Goal: Task Accomplishment & Management: Use online tool/utility

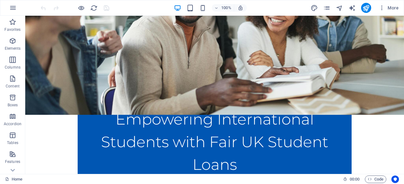
scroll to position [260, 0]
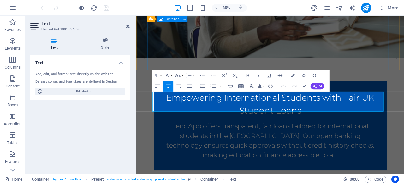
scroll to position [170, 0]
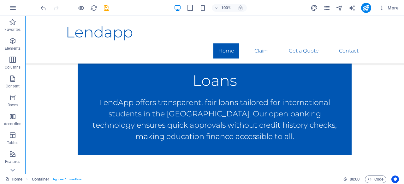
scroll to position [339, 0]
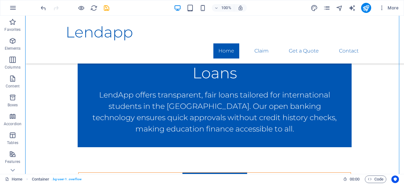
drag, startPoint x: 57, startPoint y: 134, endPoint x: 184, endPoint y: 101, distance: 131.7
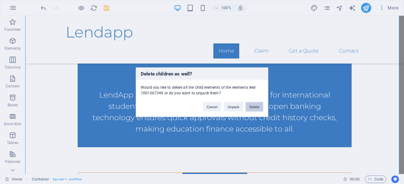
click at [259, 102] on button "Delete" at bounding box center [254, 106] width 18 height 9
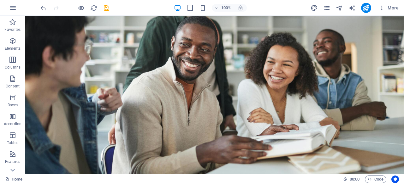
scroll to position [197, 0]
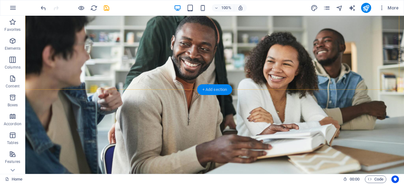
click at [209, 89] on div "+ Add section" at bounding box center [214, 89] width 35 height 11
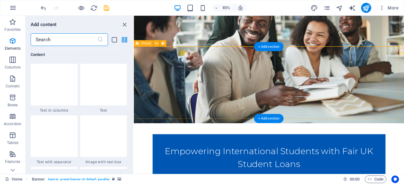
scroll to position [1103, 0]
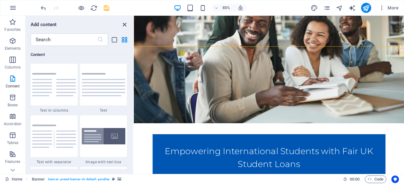
click at [124, 23] on icon "close panel" at bounding box center [124, 24] width 7 height 7
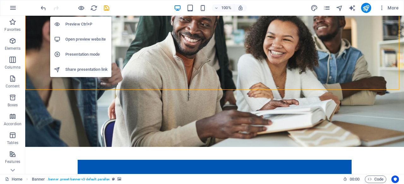
click at [83, 23] on h6 "Preview Ctrl+P" at bounding box center [86, 24] width 42 height 8
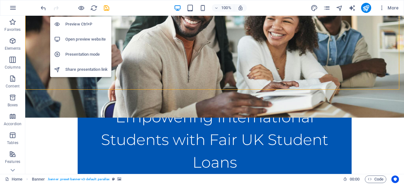
scroll to position [183, 0]
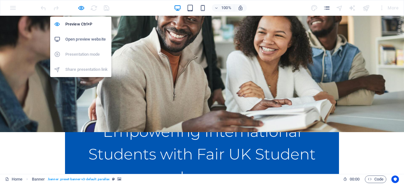
click at [86, 37] on h6 "Open preview website" at bounding box center [86, 40] width 42 height 8
click at [80, 8] on icon "button" at bounding box center [81, 7] width 7 height 7
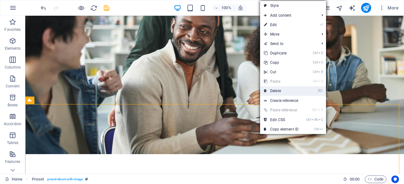
click at [285, 92] on link "⌦ Delete" at bounding box center [281, 90] width 42 height 9
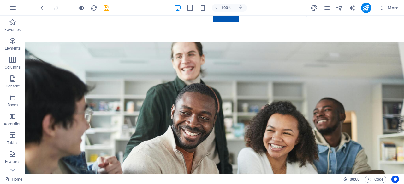
scroll to position [37, 0]
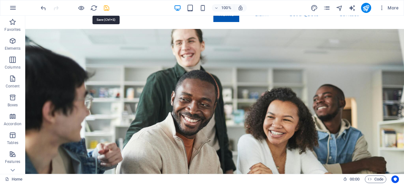
click at [106, 9] on icon "save" at bounding box center [106, 7] width 7 height 7
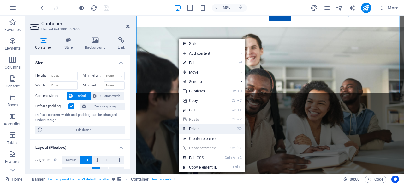
click at [197, 131] on link "⌦ Delete" at bounding box center [200, 129] width 42 height 9
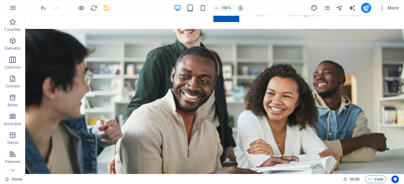
scroll to position [0, 0]
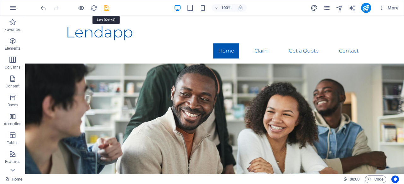
click at [108, 8] on icon "save" at bounding box center [106, 7] width 7 height 7
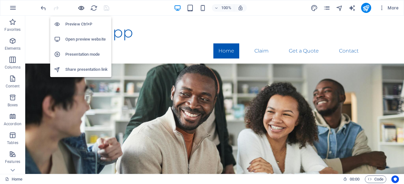
click at [81, 9] on icon "button" at bounding box center [81, 7] width 7 height 7
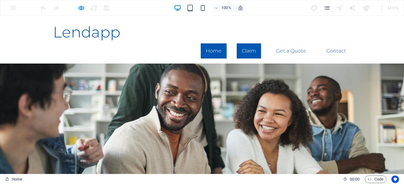
click at [253, 44] on link "Claim" at bounding box center [248, 51] width 24 height 15
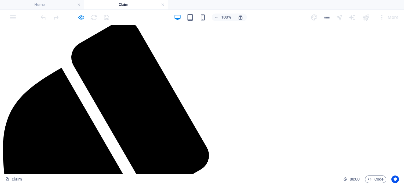
scroll to position [196, 0]
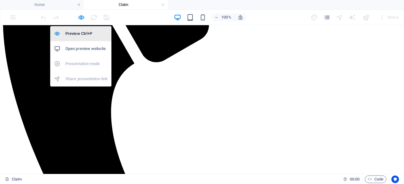
click at [84, 34] on h6 "Preview Ctrl+P" at bounding box center [86, 34] width 42 height 8
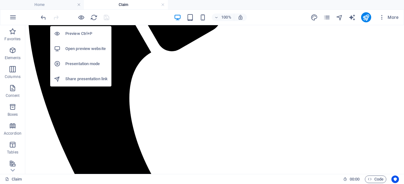
scroll to position [241, 0]
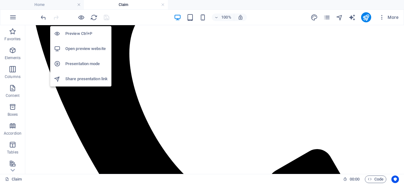
click at [84, 34] on h6 "Preview Ctrl+P" at bounding box center [86, 34] width 42 height 8
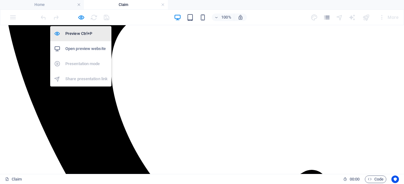
scroll to position [196, 0]
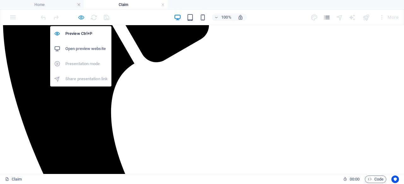
click at [81, 16] on icon "button" at bounding box center [81, 17] width 7 height 7
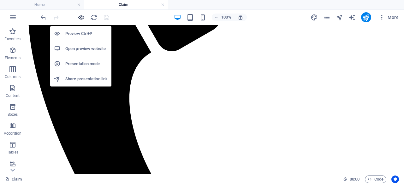
scroll to position [241, 0]
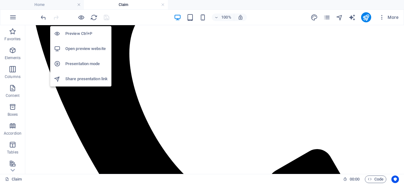
click at [86, 36] on h6 "Preview Ctrl+P" at bounding box center [86, 34] width 42 height 8
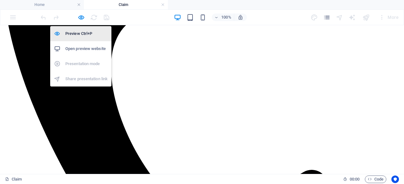
scroll to position [196, 0]
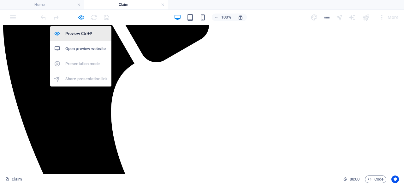
click at [87, 32] on h6 "Preview Ctrl+P" at bounding box center [86, 34] width 42 height 8
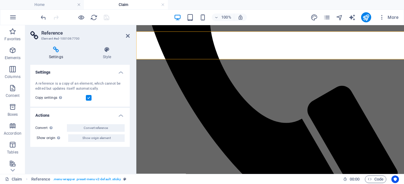
scroll to position [233, 0]
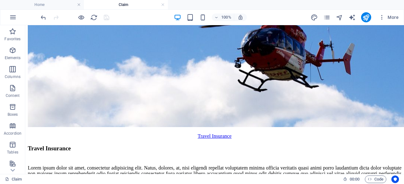
scroll to position [1533, 0]
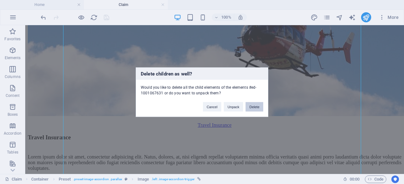
click at [256, 107] on button "Delete" at bounding box center [254, 106] width 18 height 9
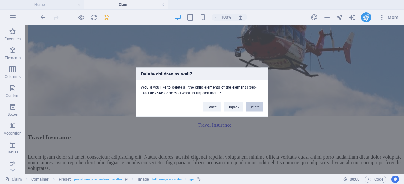
click at [247, 108] on button "Delete" at bounding box center [254, 106] width 18 height 9
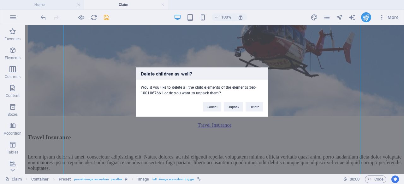
click at [247, 108] on button "Delete" at bounding box center [254, 106] width 18 height 9
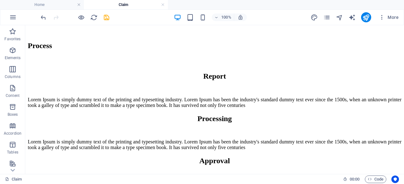
scroll to position [869, 0]
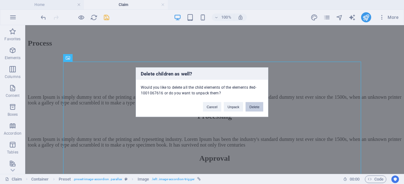
click at [256, 102] on button "Delete" at bounding box center [254, 106] width 18 height 9
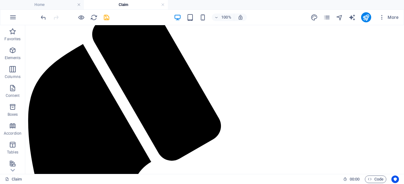
scroll to position [88, 0]
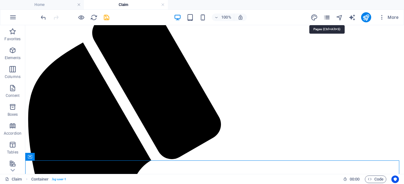
click at [327, 18] on icon "pages" at bounding box center [326, 17] width 7 height 7
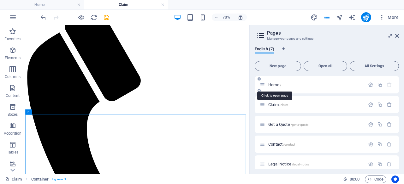
click at [280, 86] on span "/" at bounding box center [280, 85] width 1 height 3
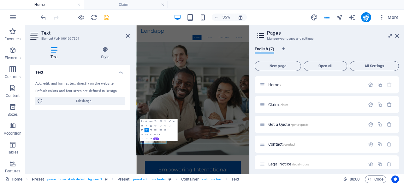
click at [142, 130] on icon "button" at bounding box center [142, 130] width 2 height 1
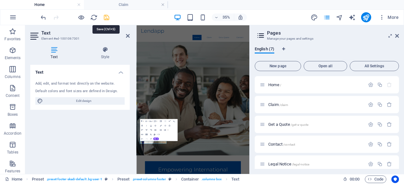
click at [106, 20] on icon "save" at bounding box center [106, 17] width 7 height 7
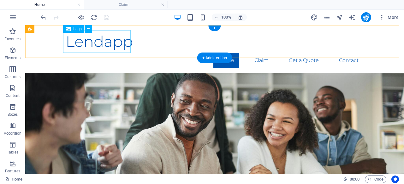
click at [96, 46] on div "Lendapp" at bounding box center [215, 41] width 298 height 23
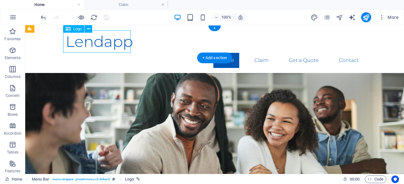
click at [96, 46] on div "Lendapp" at bounding box center [215, 41] width 298 height 23
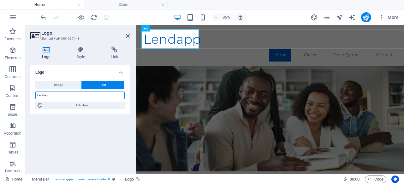
click at [100, 98] on input "Lendapp" at bounding box center [79, 96] width 89 height 8
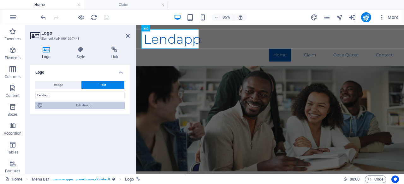
click at [102, 104] on span "Edit design" at bounding box center [84, 106] width 78 height 8
select select "rem"
select select "300"
select select "px"
select select "rem"
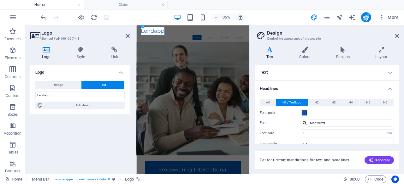
drag, startPoint x: 399, startPoint y: 98, endPoint x: 402, endPoint y: 104, distance: 6.8
click at [402, 104] on div "Variants Text Colors Buttons Layout Text Standard Bold Links Font color Font Mo…" at bounding box center [326, 108] width 154 height 133
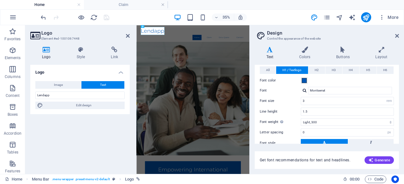
scroll to position [34, 0]
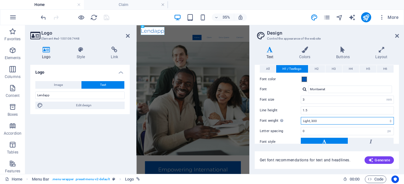
click at [369, 118] on select "Thin, 100 Extra-light, 200 Light, 300 Regular, 400 Medium, 500 Semi-bold, 600 B…" at bounding box center [346, 121] width 93 height 8
click at [300, 117] on select "Thin, 100 Extra-light, 200 Light, 300 Regular, 400 Medium, 500 Semi-bold, 600 B…" at bounding box center [346, 121] width 93 height 8
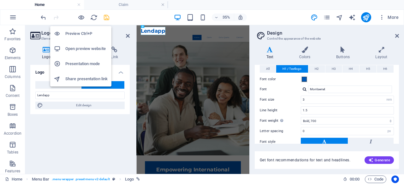
click at [84, 38] on li "Preview Ctrl+P" at bounding box center [80, 33] width 61 height 15
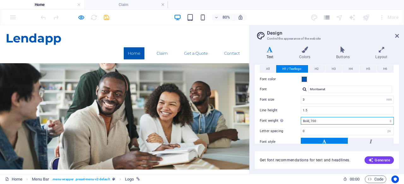
click at [355, 118] on select "Thin, 100 Extra-light, 200 Light, 300 Regular, 400 Medium, 500 Semi-bold, 600 B…" at bounding box center [346, 121] width 93 height 8
click at [300, 117] on select "Thin, 100 Extra-light, 200 Light, 300 Regular, 400 Medium, 500 Semi-bold, 600 B…" at bounding box center [346, 121] width 93 height 8
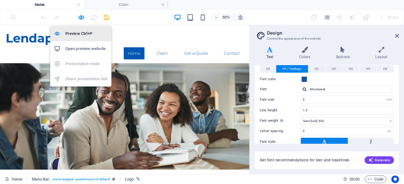
click at [82, 33] on h6 "Preview Ctrl+P" at bounding box center [86, 34] width 42 height 8
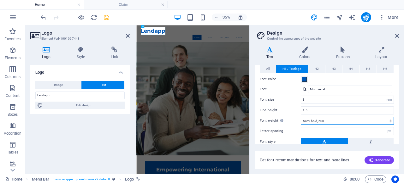
click at [329, 120] on select "Thin, 100 Extra-light, 200 Light, 300 Regular, 400 Medium, 500 Semi-bold, 600 B…" at bounding box center [346, 121] width 93 height 8
select select "500"
click at [300, 117] on select "Thin, 100 Extra-light, 200 Light, 300 Regular, 400 Medium, 500 Semi-bold, 600 B…" at bounding box center [346, 121] width 93 height 8
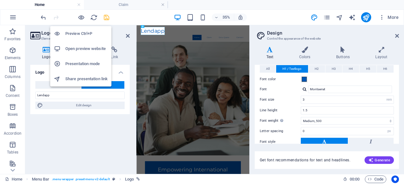
click at [87, 33] on h6 "Preview Ctrl+P" at bounding box center [86, 34] width 42 height 8
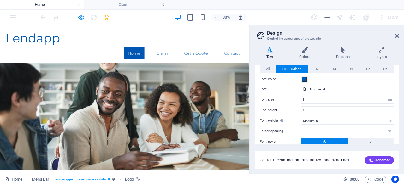
drag, startPoint x: 399, startPoint y: 113, endPoint x: 400, endPoint y: 125, distance: 13.0
click at [400, 125] on div "Variants Text Colors Buttons Layout Text Standard Bold Links Font color Font Mo…" at bounding box center [326, 108] width 154 height 133
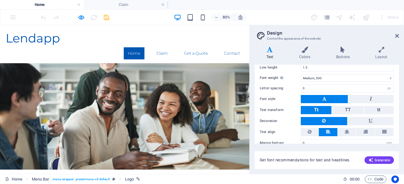
scroll to position [78, 0]
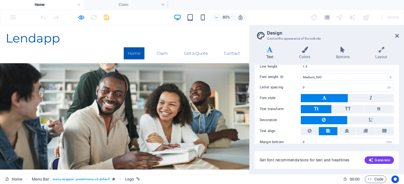
click at [401, 137] on div "Variants Text Colors Buttons Layout Text Standard Bold Links Font color Font Mo…" at bounding box center [326, 108] width 154 height 133
click at [164, 53] on link "Home" at bounding box center [167, 60] width 26 height 15
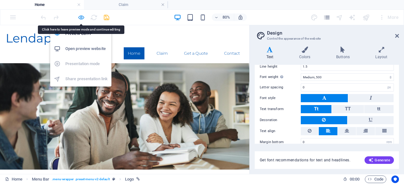
drag, startPoint x: 77, startPoint y: 18, endPoint x: 81, endPoint y: 19, distance: 4.2
click at [81, 19] on div at bounding box center [74, 17] width 71 height 10
click at [81, 19] on icon "button" at bounding box center [81, 17] width 7 height 7
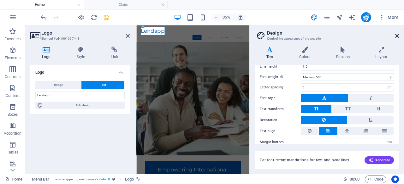
click at [398, 37] on icon at bounding box center [397, 35] width 4 height 5
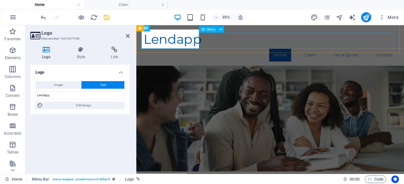
click at [300, 53] on nav "Home Claim Get a Quote Contact" at bounding box center [294, 60] width 298 height 15
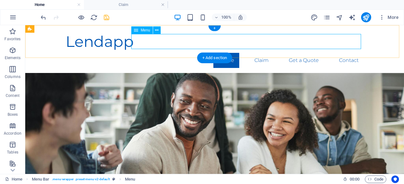
click at [223, 53] on nav "Home Claim Get a Quote Contact" at bounding box center [215, 60] width 298 height 15
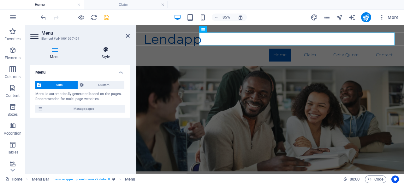
click at [103, 58] on h4 "Style" at bounding box center [106, 53] width 48 height 13
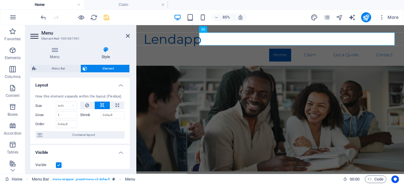
drag, startPoint x: 128, startPoint y: 105, endPoint x: 129, endPoint y: 129, distance: 24.3
click at [129, 129] on div "Layout How this element expands within the layout (Flexbox). Size Default auto …" at bounding box center [79, 123] width 99 height 91
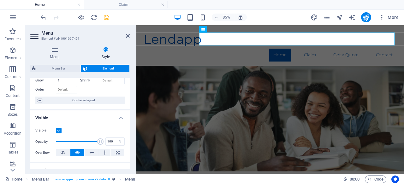
scroll to position [0, 0]
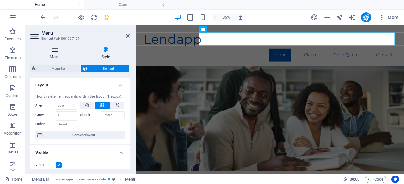
click at [54, 52] on icon at bounding box center [54, 50] width 49 height 6
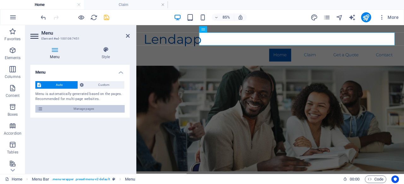
click at [50, 109] on span "Manage pages" at bounding box center [84, 109] width 78 height 8
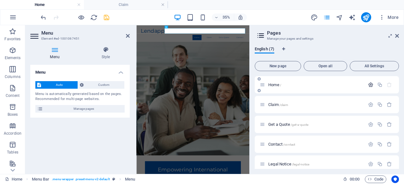
click at [369, 85] on icon "button" at bounding box center [370, 84] width 5 height 5
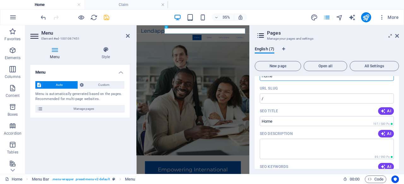
scroll to position [32, 0]
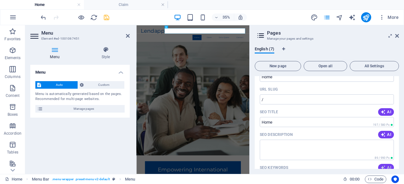
click at [384, 166] on icon "button" at bounding box center [382, 168] width 5 height 5
type input "international student loans [GEOGRAPHIC_DATA], fair student loans, transparent …"
drag, startPoint x: 398, startPoint y: 105, endPoint x: 403, endPoint y: 116, distance: 11.6
click at [403, 116] on div "English (7) New page Open all All Settings Home / Name Home ​ URL SLUG / ​ SEO …" at bounding box center [326, 108] width 154 height 133
drag, startPoint x: 398, startPoint y: 96, endPoint x: 398, endPoint y: 133, distance: 37.2
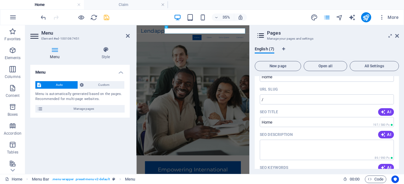
click at [398, 133] on div "English (7) New page Open all All Settings Home / Name Home ​ URL SLUG / ​ SEO …" at bounding box center [326, 108] width 154 height 133
click at [352, 17] on icon "text_generator" at bounding box center [351, 17] width 7 height 7
select select "English"
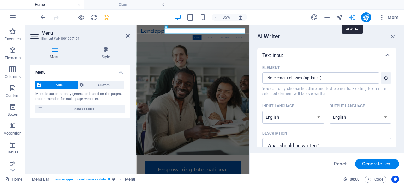
click at [352, 15] on icon "text_generator" at bounding box center [351, 17] width 7 height 7
click at [368, 163] on span "Generate text" at bounding box center [377, 164] width 30 height 5
type textarea "x"
click at [393, 35] on icon "button" at bounding box center [392, 36] width 7 height 7
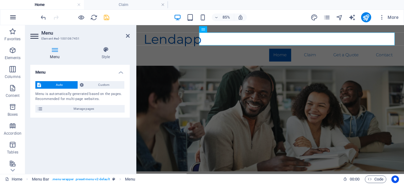
click at [13, 14] on icon "button" at bounding box center [13, 18] width 8 height 8
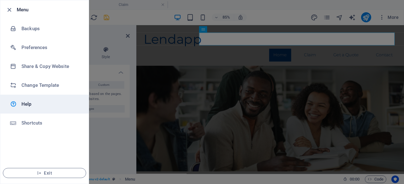
click at [31, 104] on h6 "Help" at bounding box center [50, 105] width 58 height 8
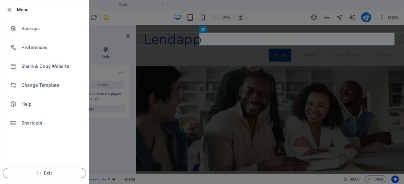
click at [102, 165] on div at bounding box center [202, 92] width 404 height 184
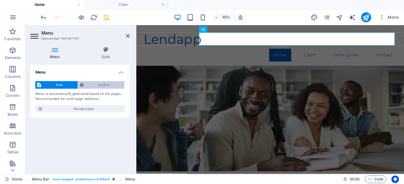
click at [106, 83] on span "Custom" at bounding box center [103, 85] width 37 height 8
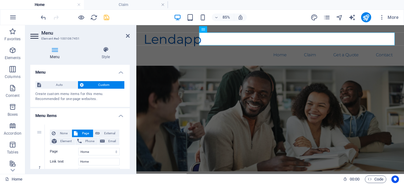
drag, startPoint x: 128, startPoint y: 73, endPoint x: 131, endPoint y: 104, distance: 31.3
click at [131, 104] on div "Menu Style Menu Auto Custom Create custom menu items for this menu. Recommended…" at bounding box center [79, 108] width 109 height 133
drag, startPoint x: 130, startPoint y: 85, endPoint x: 131, endPoint y: 119, distance: 33.1
click at [131, 119] on div "Menu Style Menu Auto Custom Create custom menu items for this menu. Recommended…" at bounding box center [79, 108] width 109 height 133
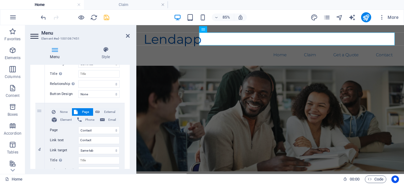
scroll to position [297, 0]
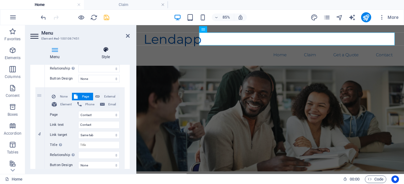
click at [103, 56] on h4 "Style" at bounding box center [106, 53] width 48 height 13
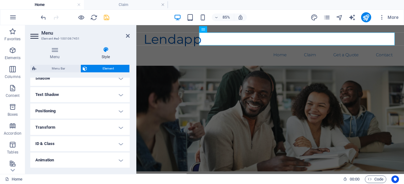
scroll to position [175, 0]
click at [118, 145] on h4 "Animation" at bounding box center [79, 145] width 99 height 15
drag, startPoint x: 130, startPoint y: 144, endPoint x: 132, endPoint y: 167, distance: 22.8
click at [132, 167] on div "Menu Style Menu Auto Custom Create custom menu items for this menu. Recommended…" at bounding box center [79, 108] width 109 height 133
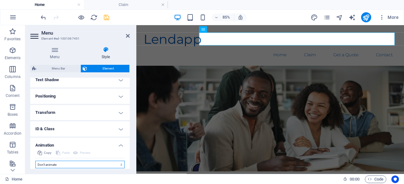
click at [79, 166] on select "Don't animate Show / Hide Slide up/down Zoom in/out Slide left to right Slide r…" at bounding box center [79, 165] width 89 height 8
select select "pulse"
click at [35, 161] on select "Don't animate Show / Hide Slide up/down Zoom in/out Slide left to right Slide r…" at bounding box center [79, 165] width 89 height 8
select select "scroll"
click at [73, 153] on icon at bounding box center [75, 153] width 5 height 8
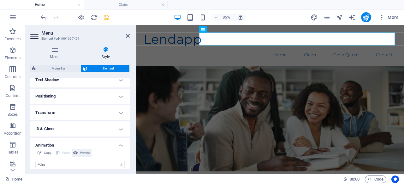
click at [73, 153] on icon at bounding box center [75, 153] width 5 height 8
click at [74, 165] on select "Don't animate Show / Hide Slide up/down Zoom in/out Slide left to right Slide r…" at bounding box center [79, 165] width 89 height 8
select select "none"
click at [35, 161] on select "Don't animate Show / Hide Slide up/down Zoom in/out Slide left to right Slide r…" at bounding box center [79, 165] width 89 height 8
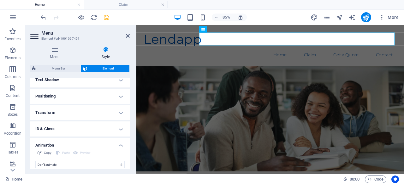
click at [93, 132] on h4 "ID & Class" at bounding box center [79, 129] width 99 height 15
click at [101, 110] on h4 "Transform" at bounding box center [79, 112] width 99 height 15
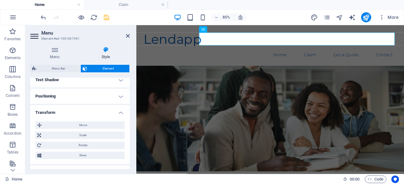
click at [103, 96] on h4 "Positioning" at bounding box center [79, 96] width 99 height 15
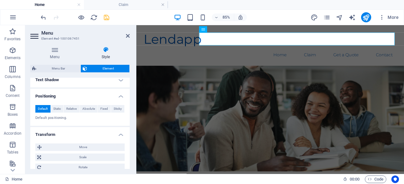
click at [108, 86] on h4 "Text Shadow" at bounding box center [79, 80] width 99 height 15
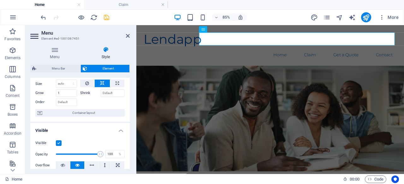
scroll to position [0, 0]
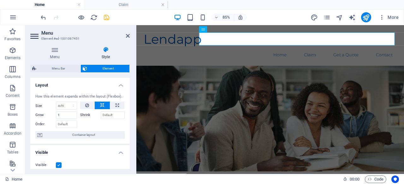
drag, startPoint x: 128, startPoint y: 86, endPoint x: 129, endPoint y: 106, distance: 19.6
click at [129, 106] on div "Layout How this element expands within the layout (Flexbox). Size Default auto …" at bounding box center [79, 123] width 99 height 91
click at [127, 38] on icon at bounding box center [128, 35] width 4 height 5
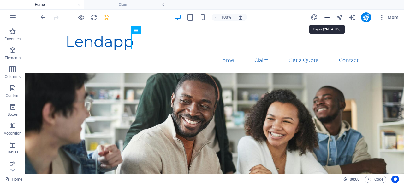
click at [328, 19] on icon "pages" at bounding box center [326, 17] width 7 height 7
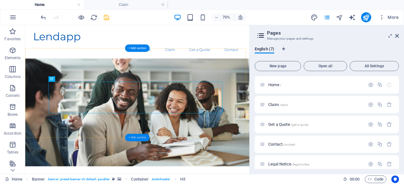
click at [141, 136] on div "+ Add section" at bounding box center [137, 138] width 25 height 8
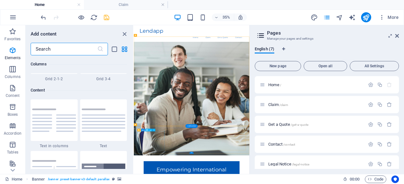
scroll to position [1103, 0]
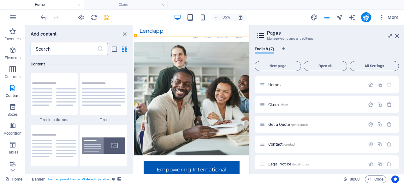
click at [88, 49] on input "text" at bounding box center [64, 49] width 67 height 13
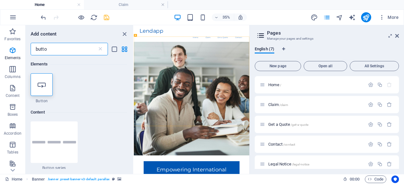
scroll to position [0, 0]
type input "button"
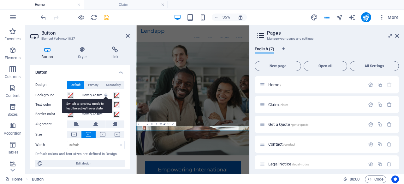
click at [105, 99] on div "Switch to preview mode to test the active/hover state" at bounding box center [87, 106] width 50 height 14
click at [113, 95] on button "Hover/Active Switch to preview mode to test the active/hover state" at bounding box center [116, 95] width 7 height 7
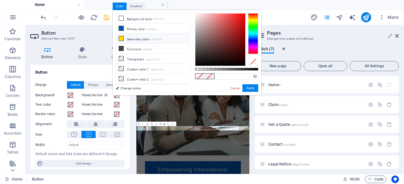
click at [137, 39] on li "Secondary color #FFD700" at bounding box center [152, 39] width 73 height 10
type input "#ffd700"
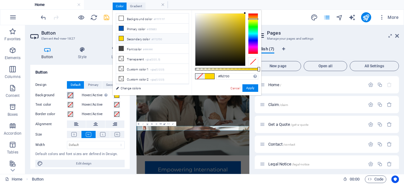
click at [70, 94] on span at bounding box center [70, 95] width 5 height 5
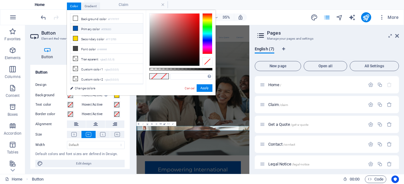
click at [90, 26] on li "Primary color #0056B3" at bounding box center [106, 29] width 73 height 10
type input "#0056b3"
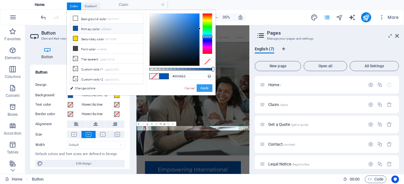
click at [204, 90] on button "Apply" at bounding box center [204, 88] width 16 height 8
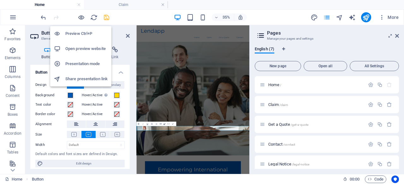
click at [84, 33] on h6 "Preview Ctrl+P" at bounding box center [86, 34] width 42 height 8
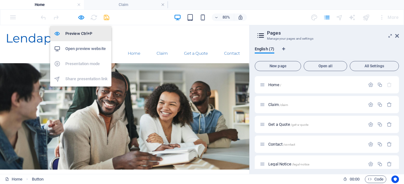
click at [81, 33] on h6 "Preview Ctrl+P" at bounding box center [86, 34] width 42 height 8
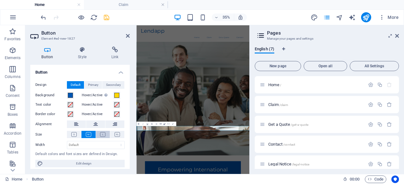
click at [103, 133] on icon at bounding box center [102, 134] width 5 height 5
click at [115, 134] on icon at bounding box center [116, 134] width 5 height 5
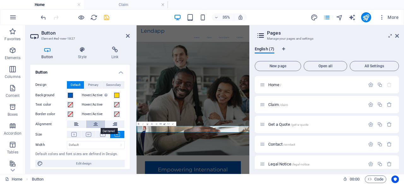
click at [94, 124] on icon at bounding box center [95, 125] width 4 height 8
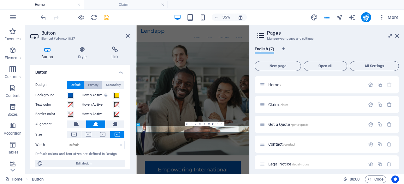
click at [95, 81] on span "Primary" at bounding box center [93, 85] width 10 height 8
click at [78, 81] on div "Design Default Primary Secondary Background Hover/Active Switch to preview mode…" at bounding box center [79, 124] width 99 height 97
click at [78, 85] on span "Default" at bounding box center [76, 85] width 10 height 8
click at [106, 87] on span "Secondary" at bounding box center [113, 85] width 15 height 8
click at [70, 104] on span at bounding box center [70, 104] width 5 height 5
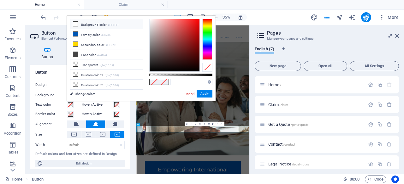
click at [90, 24] on li "Background color #FFFFFF" at bounding box center [106, 24] width 73 height 10
type input "#ffffff"
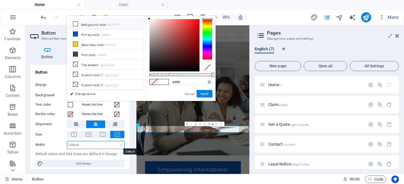
click at [111, 146] on select "Default px rem % em vh vw" at bounding box center [95, 146] width 57 height 8
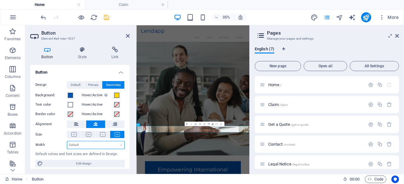
click at [101, 144] on select "Default px rem % em vh vw" at bounding box center [95, 146] width 57 height 8
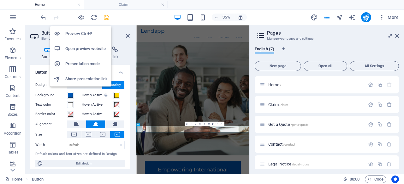
click at [84, 35] on h6 "Preview Ctrl+P" at bounding box center [86, 34] width 42 height 8
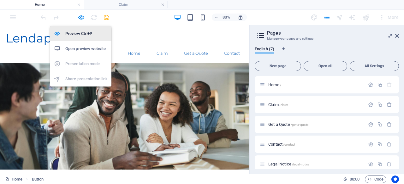
click at [83, 35] on h6 "Preview Ctrl+P" at bounding box center [86, 34] width 42 height 8
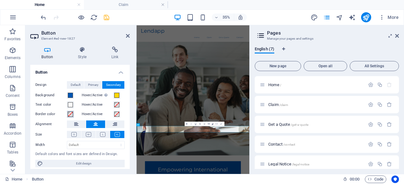
click at [68, 116] on span at bounding box center [70, 114] width 5 height 5
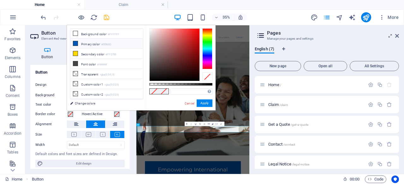
click at [97, 42] on li "Primary color #0056B3" at bounding box center [106, 44] width 73 height 10
type input "#0056b3"
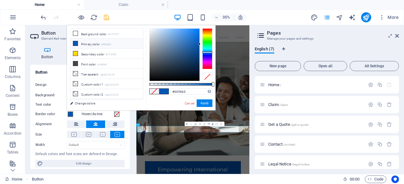
click at [58, 77] on div "Design Default Primary Secondary Background Hover/Active Switch to preview mode…" at bounding box center [79, 124] width 99 height 97
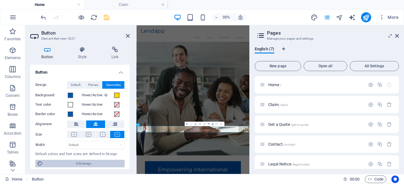
click at [109, 164] on span "Edit design" at bounding box center [84, 164] width 78 height 8
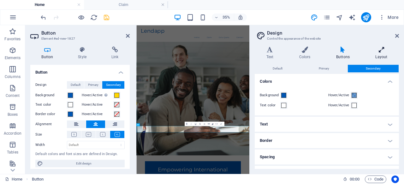
click at [380, 54] on h4 "Layout" at bounding box center [380, 53] width 35 height 13
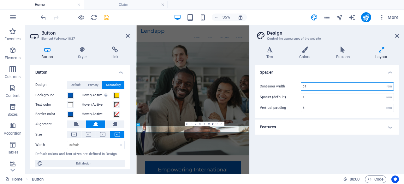
click at [378, 87] on input "61" at bounding box center [347, 87] width 92 height 8
type input "6"
type input "90"
click at [387, 125] on h4 "Features" at bounding box center [326, 127] width 144 height 15
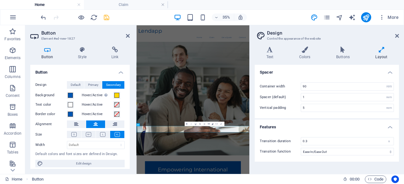
click at [394, 36] on header "Design Control the appearance of the website" at bounding box center [327, 33] width 143 height 16
click at [397, 35] on icon at bounding box center [397, 35] width 4 height 5
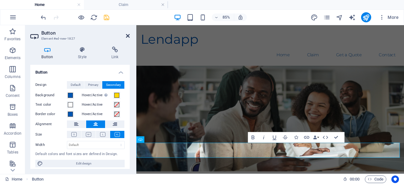
click at [127, 35] on icon at bounding box center [128, 35] width 4 height 5
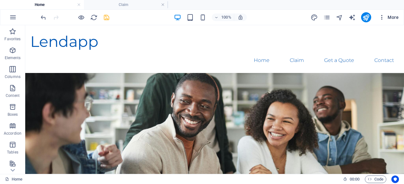
click at [381, 18] on icon "button" at bounding box center [381, 17] width 6 height 6
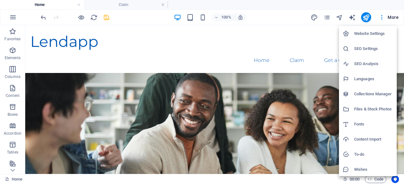
click at [368, 15] on div at bounding box center [202, 92] width 404 height 184
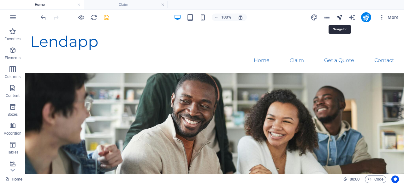
click at [339, 16] on icon "navigator" at bounding box center [338, 17] width 7 height 7
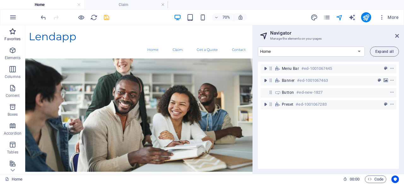
click at [16, 40] on p "Favorites" at bounding box center [12, 39] width 16 height 5
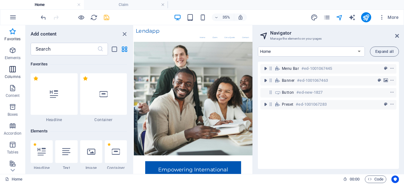
click at [16, 66] on icon "button" at bounding box center [13, 70] width 8 height 8
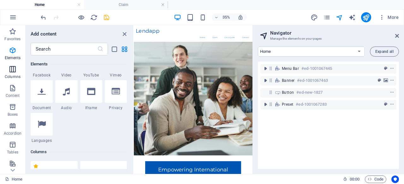
scroll to position [312, 0]
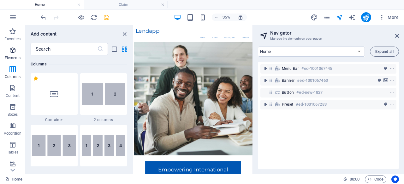
click at [16, 55] on span "Elements" at bounding box center [12, 54] width 25 height 15
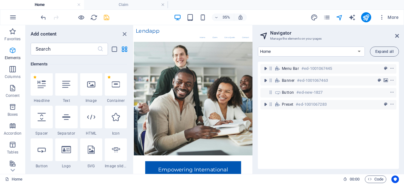
scroll to position [67, 0]
click at [13, 172] on icon at bounding box center [12, 170] width 4 height 3
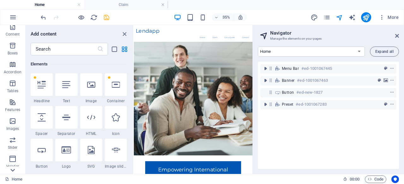
click at [13, 172] on icon at bounding box center [12, 170] width 4 height 3
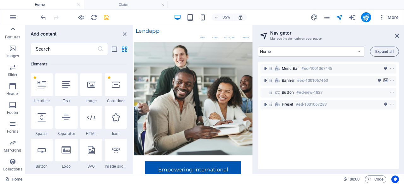
click at [13, 30] on icon at bounding box center [12, 29] width 9 height 9
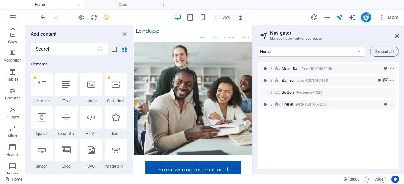
click at [13, 30] on icon at bounding box center [12, 29] width 9 height 9
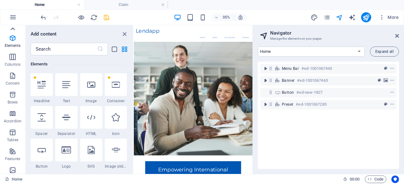
scroll to position [0, 0]
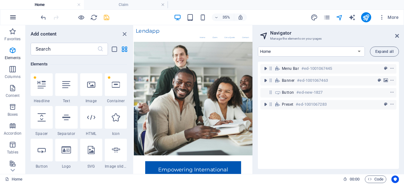
click at [13, 19] on icon "button" at bounding box center [13, 18] width 8 height 8
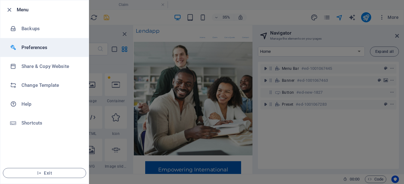
click at [44, 49] on h6 "Preferences" at bounding box center [50, 48] width 58 height 8
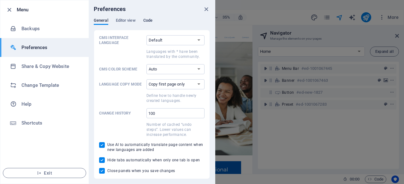
click at [148, 24] on button "Code" at bounding box center [147, 21] width 9 height 7
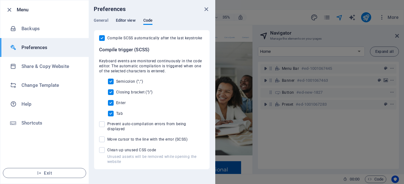
click at [127, 20] on span "Editor view" at bounding box center [126, 21] width 20 height 9
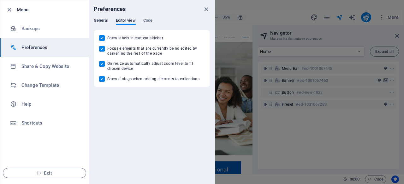
click at [107, 18] on span "General" at bounding box center [101, 21] width 15 height 9
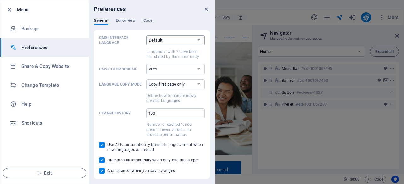
click at [188, 38] on select "Default Deutsch English Español Suomi* Français Magyar Italiano Nederlands Pols…" at bounding box center [175, 40] width 58 height 10
click at [198, 71] on select "Auto Dark Light" at bounding box center [175, 69] width 58 height 10
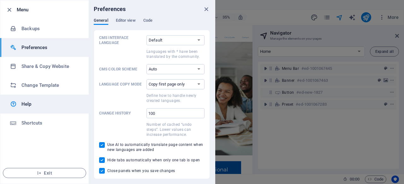
click at [49, 111] on link "Help" at bounding box center [44, 104] width 88 height 19
